Goal: Transaction & Acquisition: Subscribe to service/newsletter

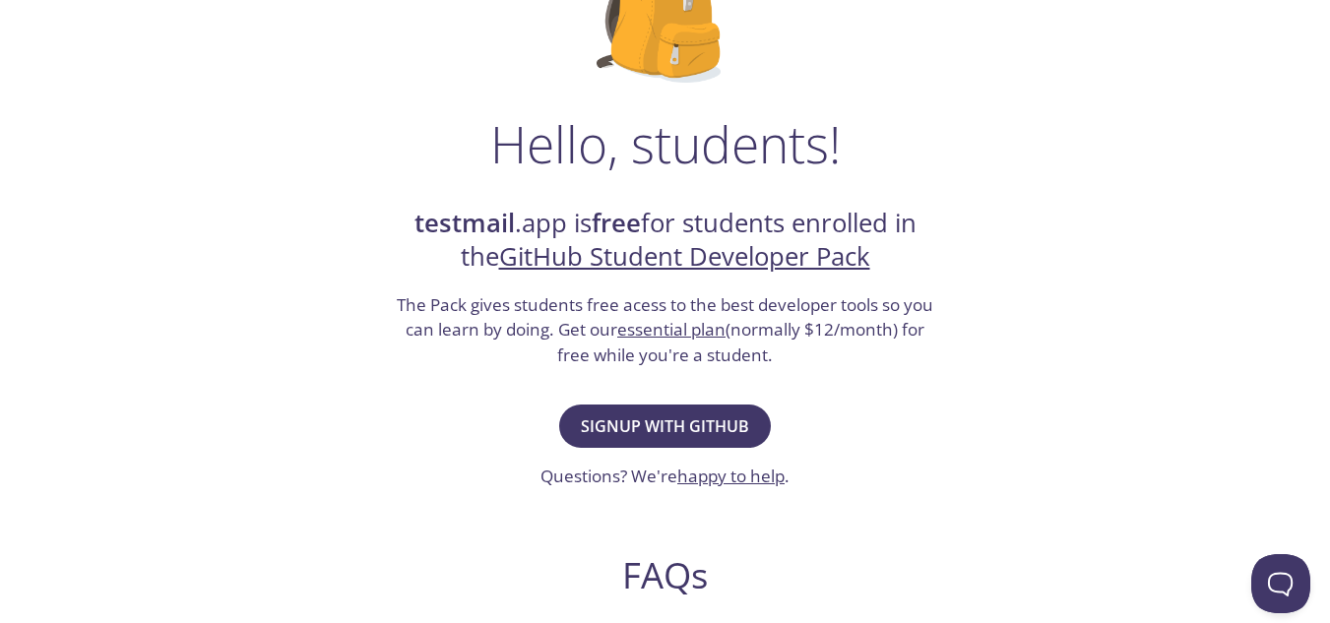
scroll to position [276, 0]
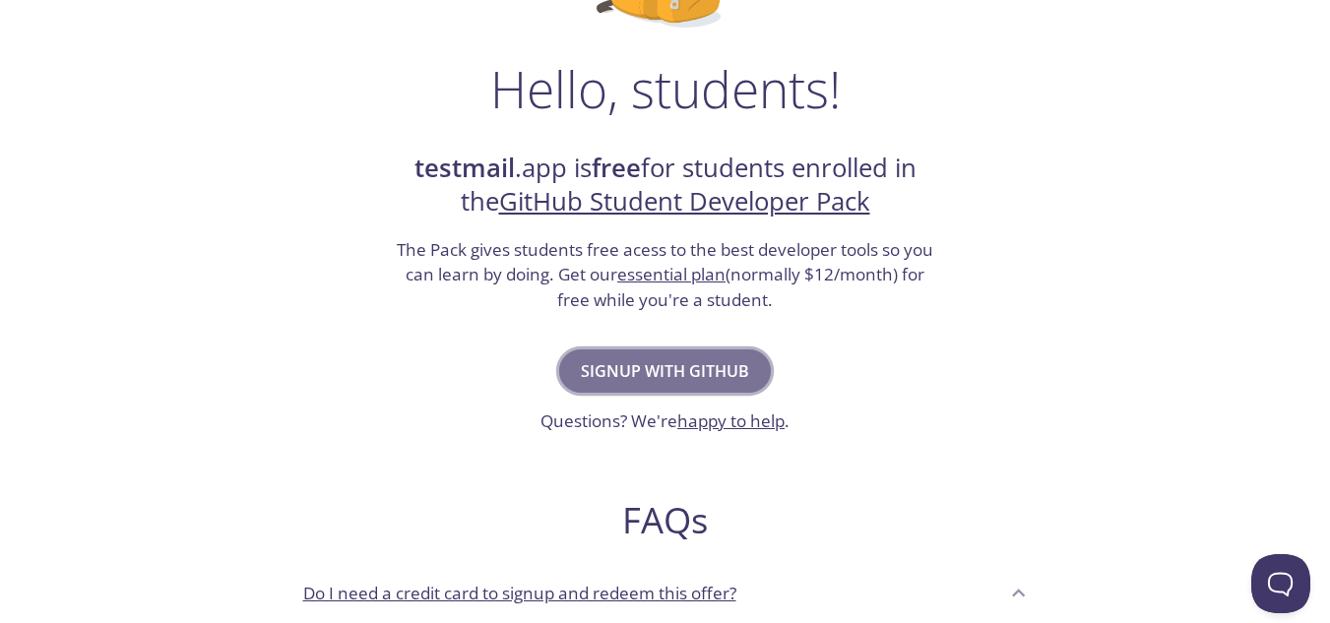
click at [695, 361] on span "Signup with GitHub" at bounding box center [665, 371] width 168 height 28
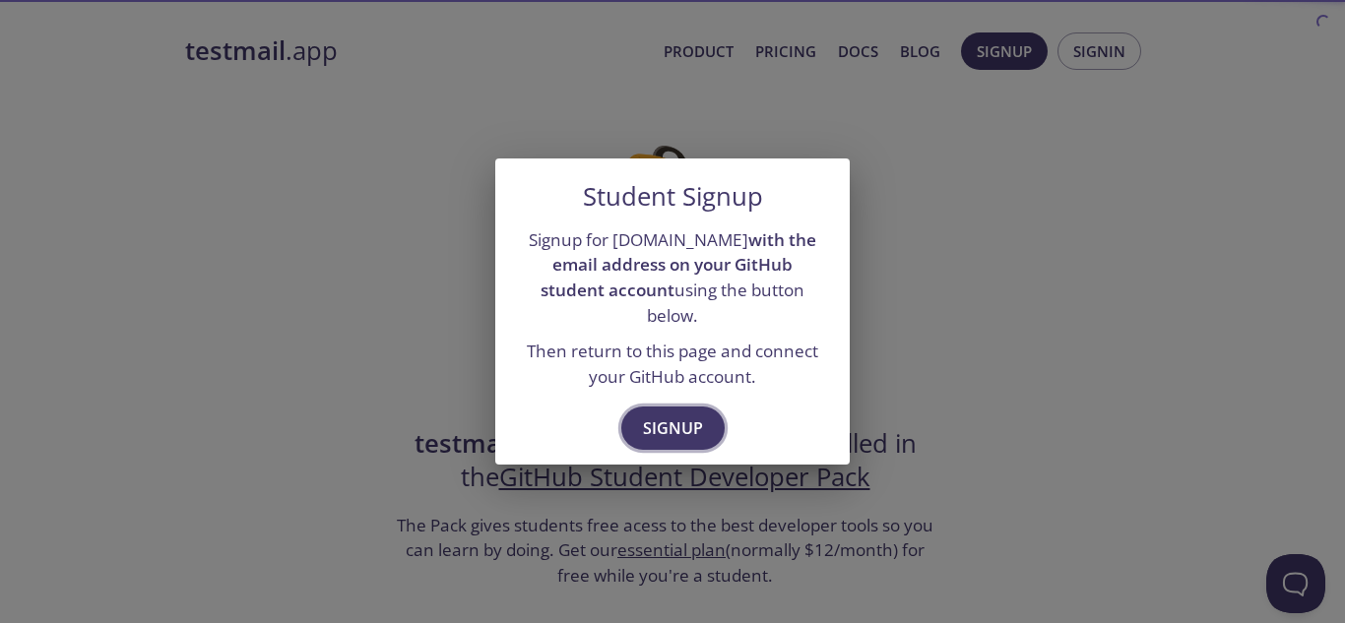
click at [674, 429] on span "Signup" at bounding box center [673, 428] width 60 height 28
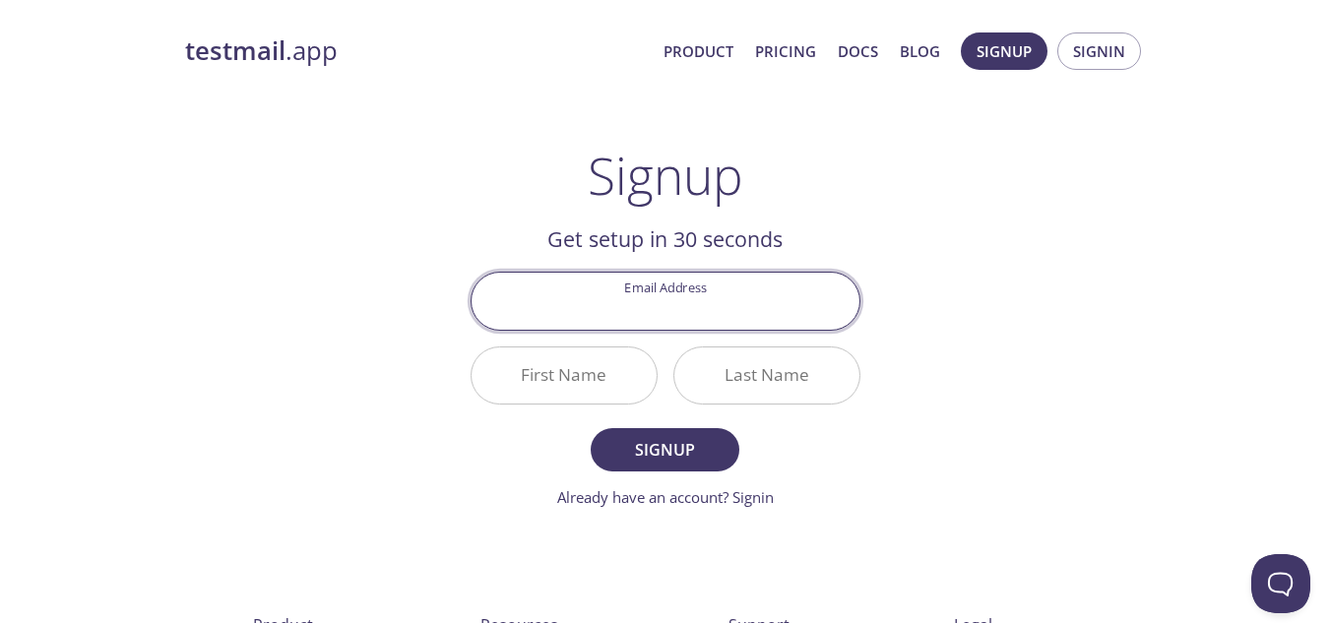
click at [684, 303] on input "Email Address" at bounding box center [666, 301] width 388 height 56
type input "[EMAIL_ADDRESS][DOMAIN_NAME]"
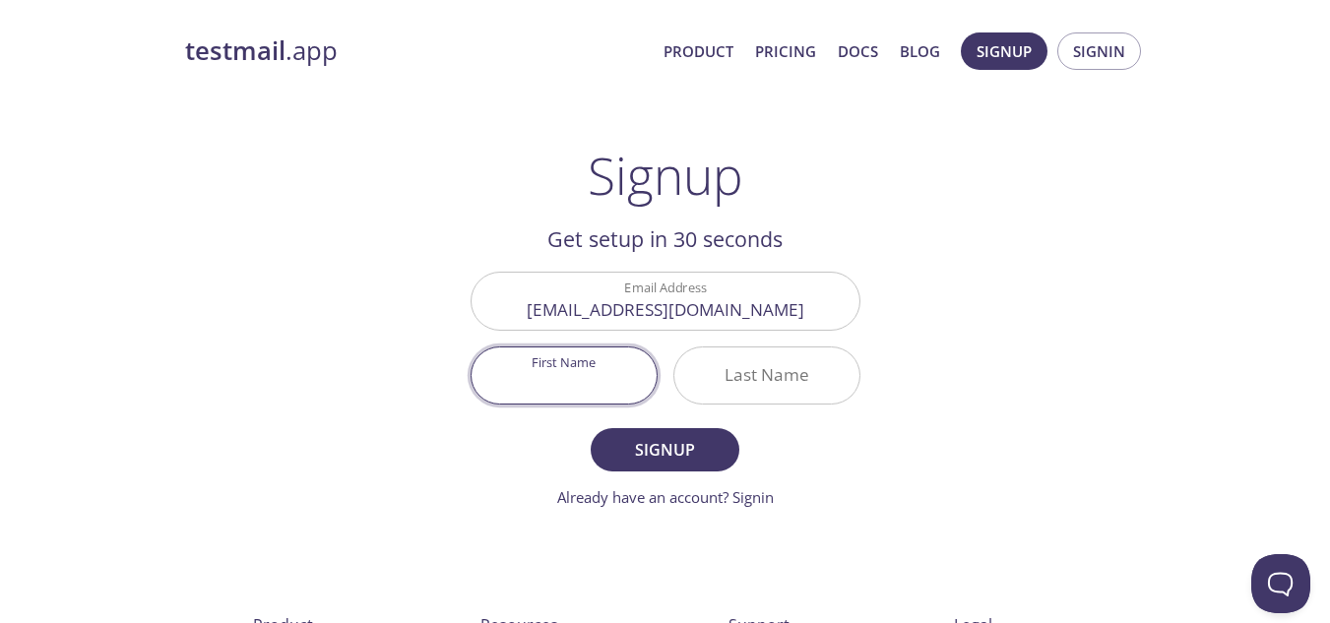
click at [585, 371] on input "First Name" at bounding box center [564, 375] width 185 height 56
type input "[PERSON_NAME]"
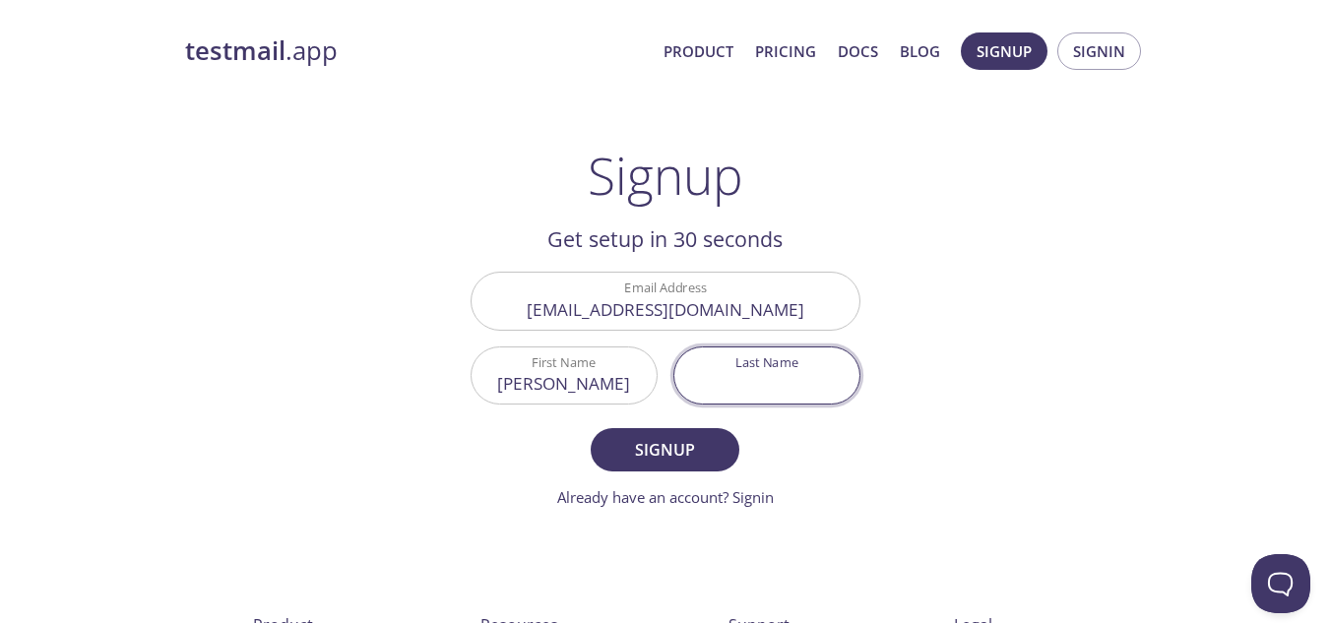
click at [714, 377] on input "Last Name" at bounding box center [766, 375] width 185 height 56
type input "[PERSON_NAME]"
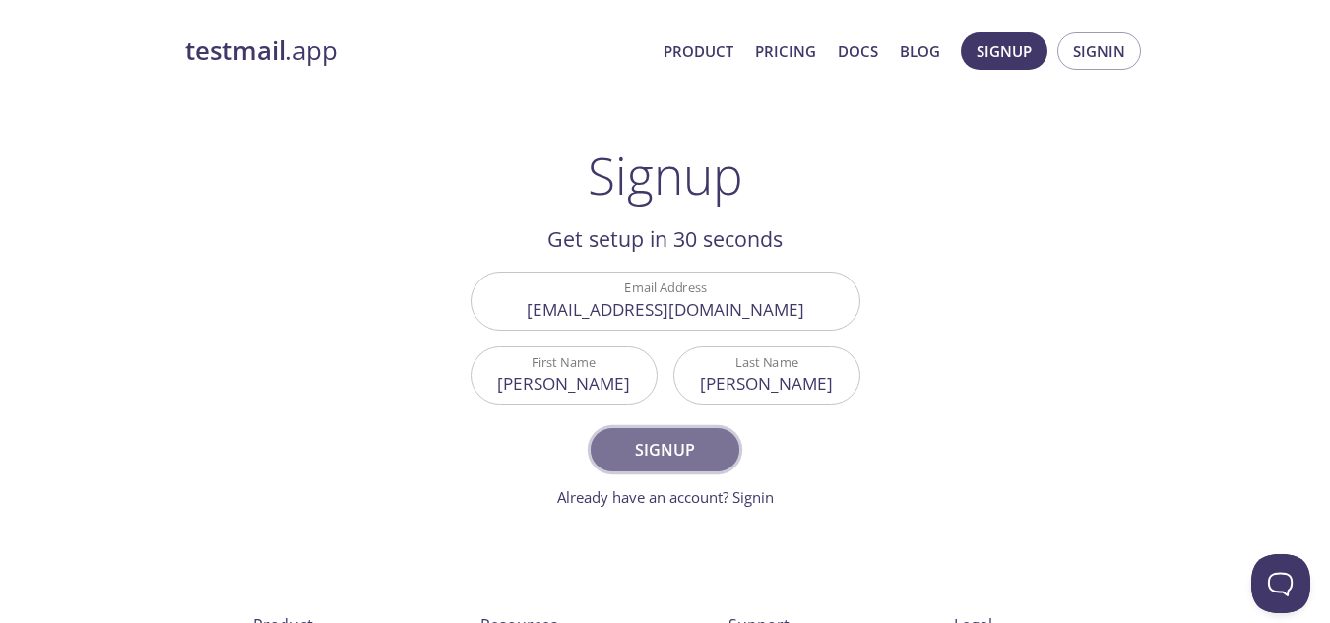
click at [684, 452] on span "Signup" at bounding box center [664, 450] width 104 height 28
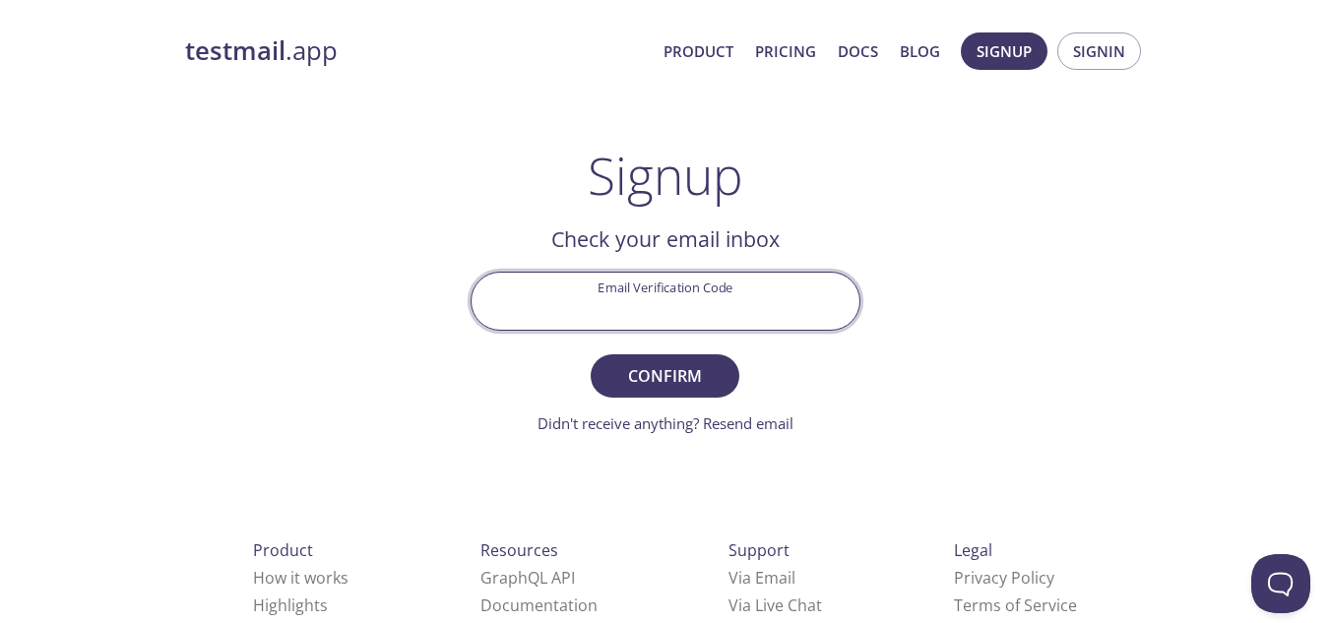
click at [696, 308] on input "Email Verification Code" at bounding box center [666, 301] width 388 height 56
paste input "J1CBA8M"
type input "J1CBA8M"
click at [591, 354] on button "Confirm" at bounding box center [665, 375] width 148 height 43
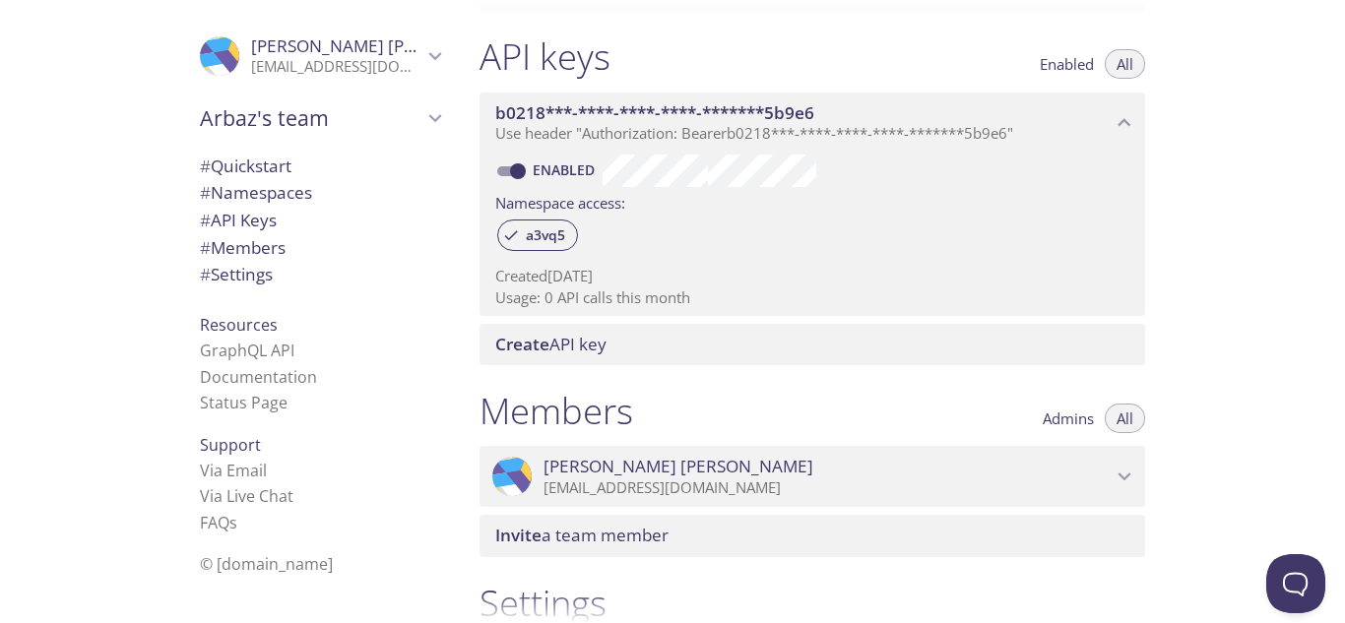
scroll to position [526, 0]
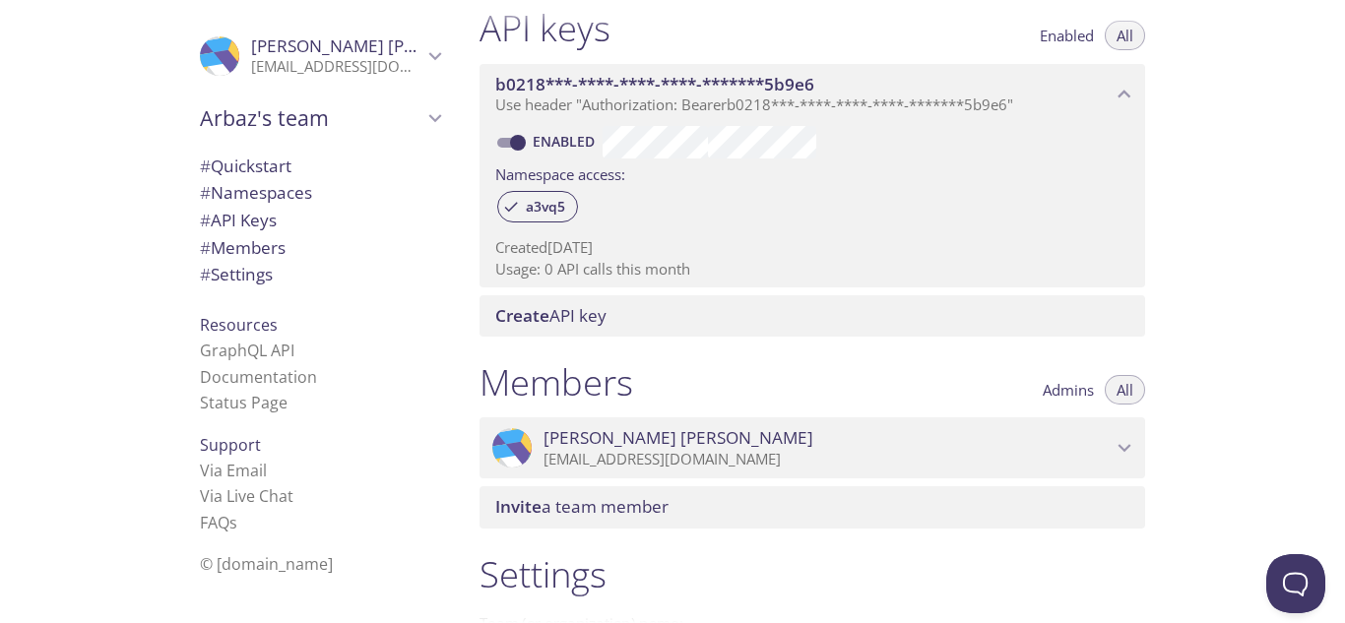
drag, startPoint x: 1328, startPoint y: 272, endPoint x: 1308, endPoint y: 256, distance: 25.2
click at [1308, 256] on div "Quickstart Send a test email to a3vq5.test@inbox.testmail.app and then click he…" at bounding box center [904, 311] width 881 height 623
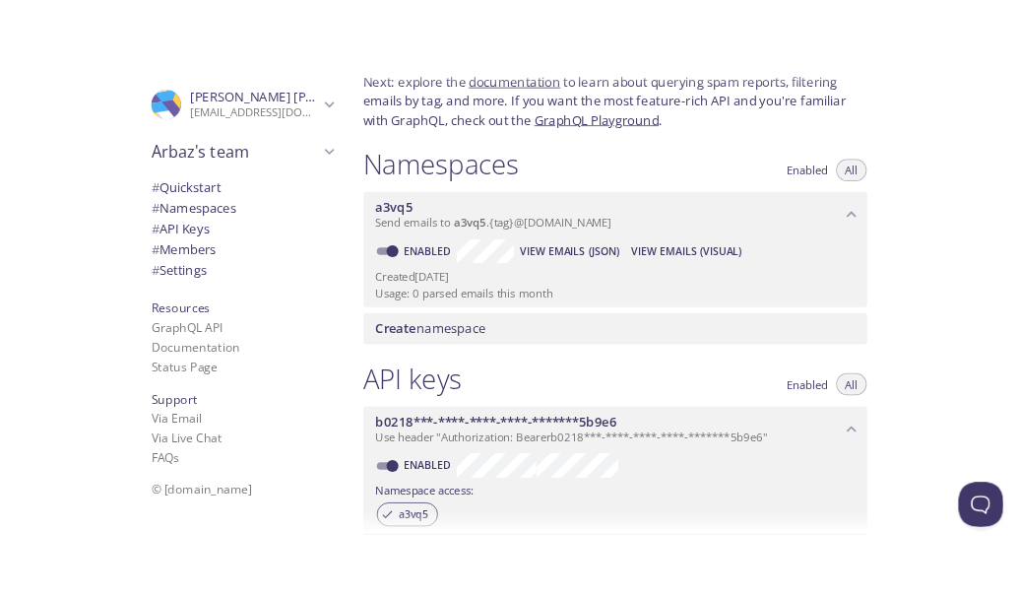
scroll to position [0, 0]
